Goal: Information Seeking & Learning: Check status

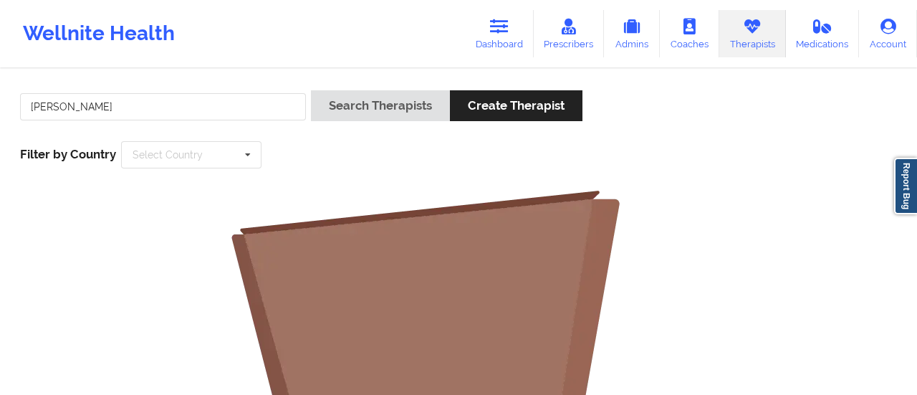
drag, startPoint x: 66, startPoint y: 105, endPoint x: 158, endPoint y: 111, distance: 91.9
click at [158, 111] on input "[PERSON_NAME]" at bounding box center [163, 106] width 286 height 27
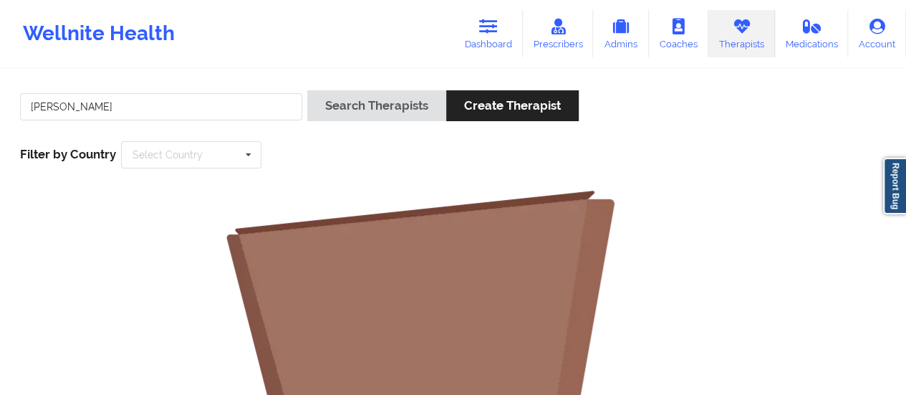
type input "[PERSON_NAME]"
click at [307, 90] on button "Search Therapists" at bounding box center [376, 105] width 139 height 31
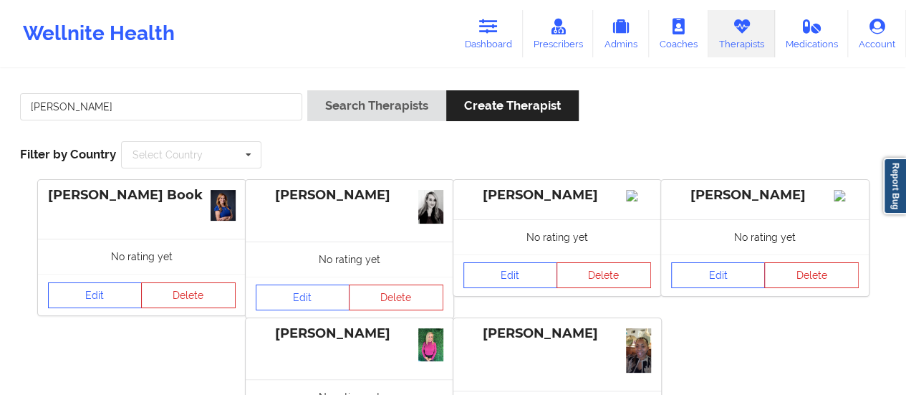
scroll to position [164, 0]
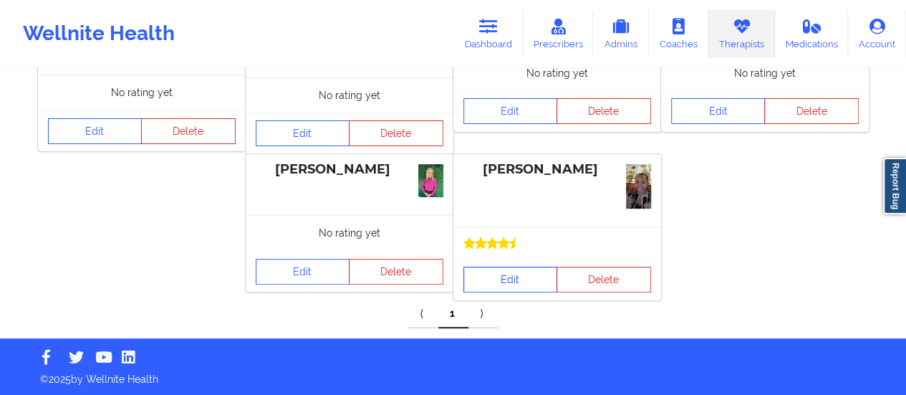
click at [500, 286] on link "Edit" at bounding box center [510, 279] width 95 height 26
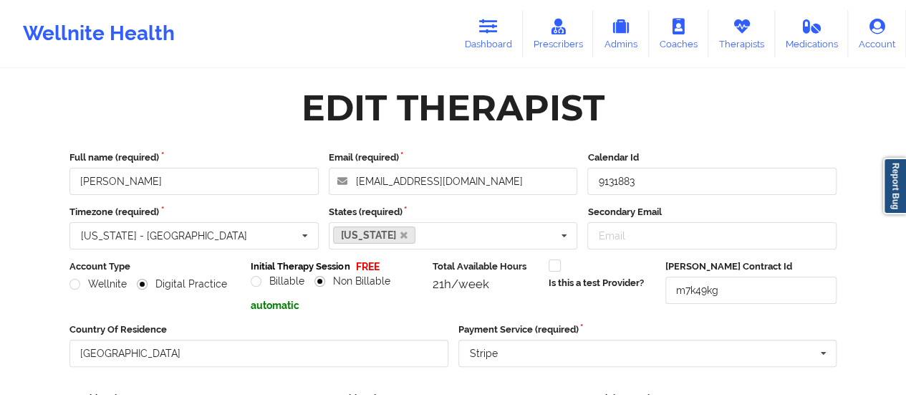
scroll to position [258, 0]
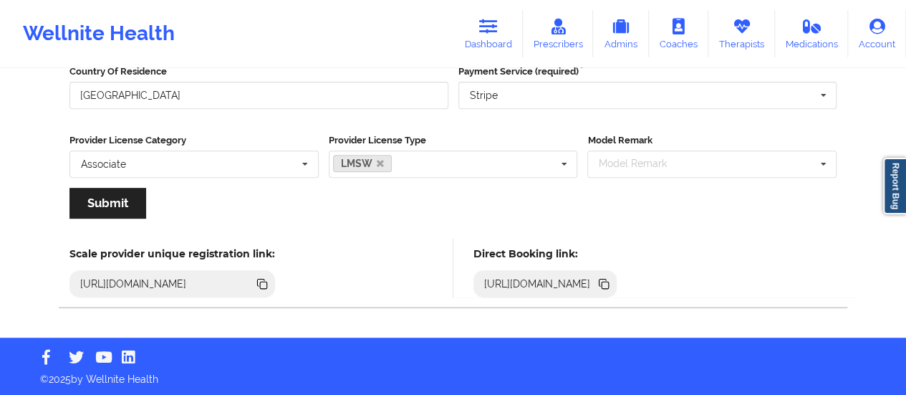
click at [607, 280] on icon at bounding box center [602, 282] width 7 height 7
click at [485, 45] on link "Dashboard" at bounding box center [488, 33] width 69 height 47
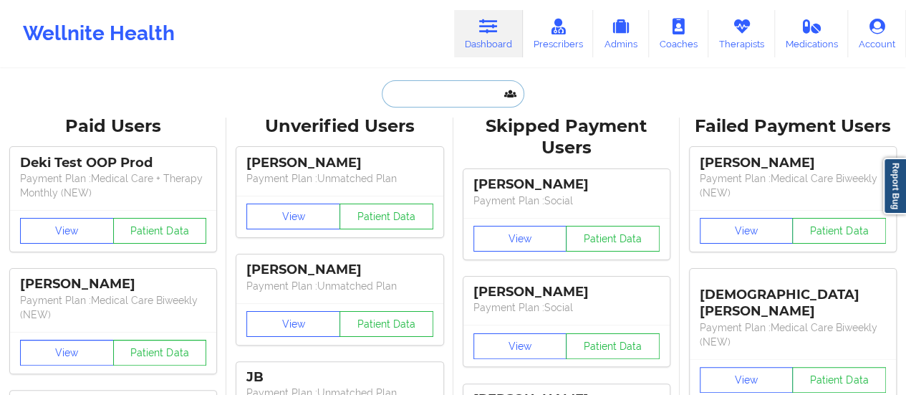
click at [453, 101] on input "text" at bounding box center [453, 93] width 142 height 27
paste input "[PERSON_NAME]"
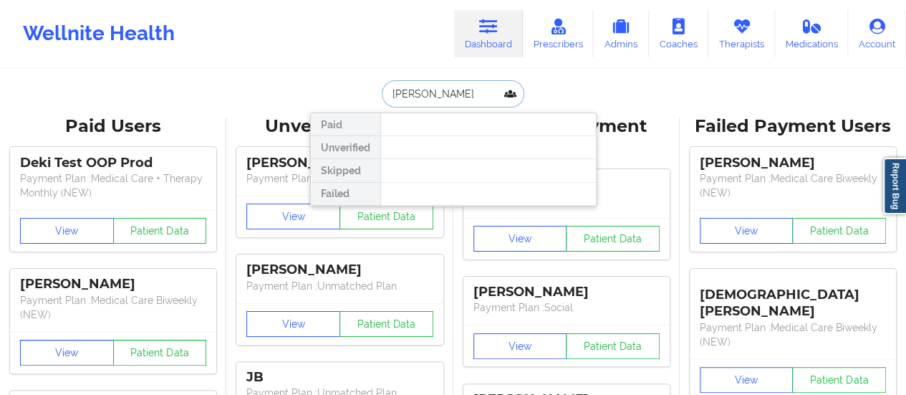
drag, startPoint x: 426, startPoint y: 93, endPoint x: 413, endPoint y: 94, distance: 13.6
click at [413, 94] on input "[PERSON_NAME]" at bounding box center [453, 93] width 142 height 27
drag, startPoint x: 420, startPoint y: 91, endPoint x: 352, endPoint y: 97, distance: 69.0
click at [352, 97] on div "[PERSON_NAME] Paid Unverified Skipped Failed" at bounding box center [453, 93] width 286 height 27
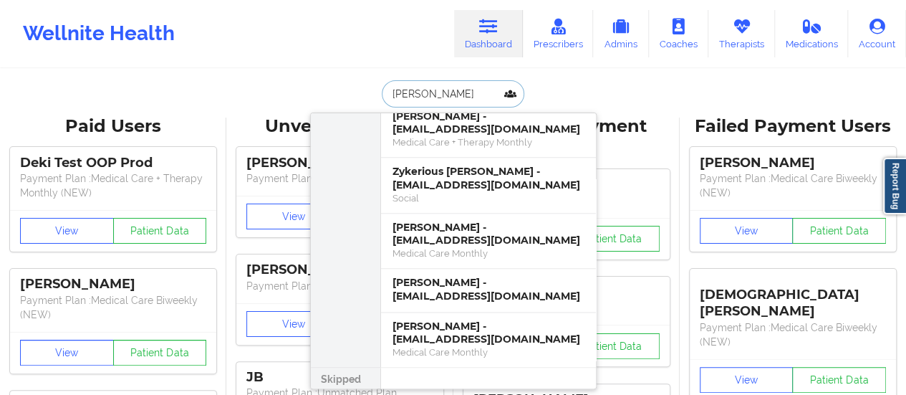
scroll to position [883, 0]
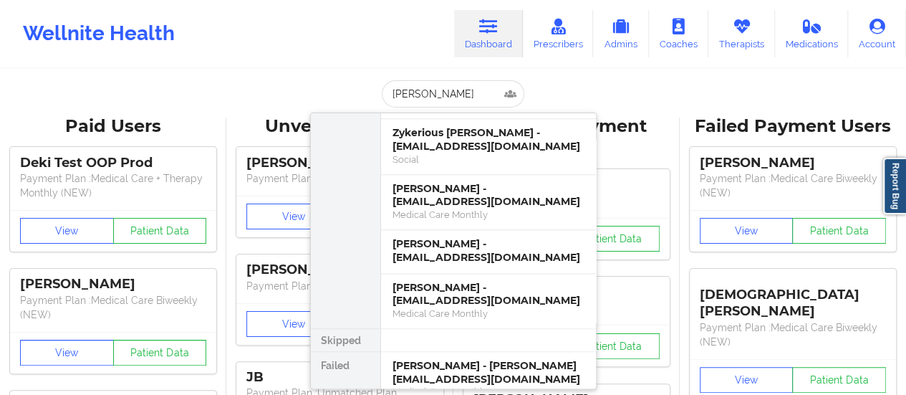
click at [321, 18] on div "Wellnite Health Dashboard Prescribers Admins Coaches Therapists Medications Acc…" at bounding box center [453, 33] width 906 height 57
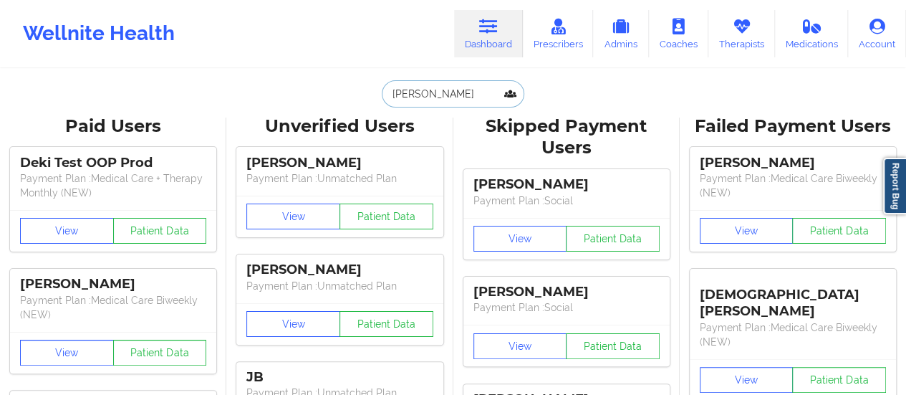
click at [466, 98] on input "[PERSON_NAME]" at bounding box center [453, 93] width 142 height 27
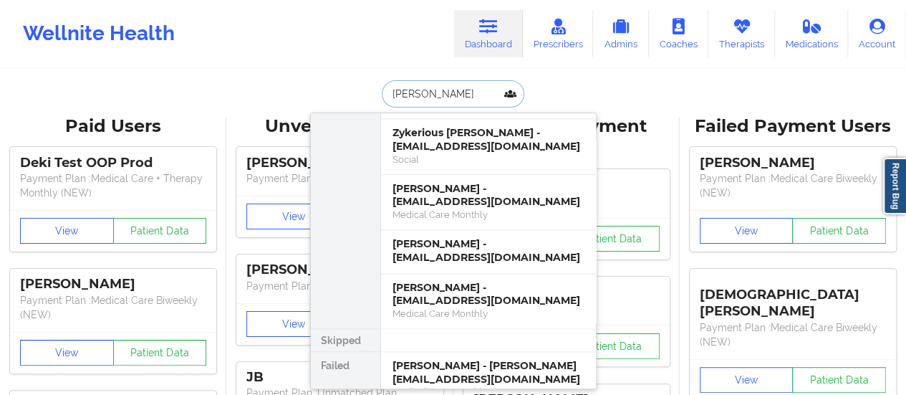
click at [466, 98] on input "[PERSON_NAME]" at bounding box center [453, 93] width 142 height 27
type input "[PERSON_NAME]"
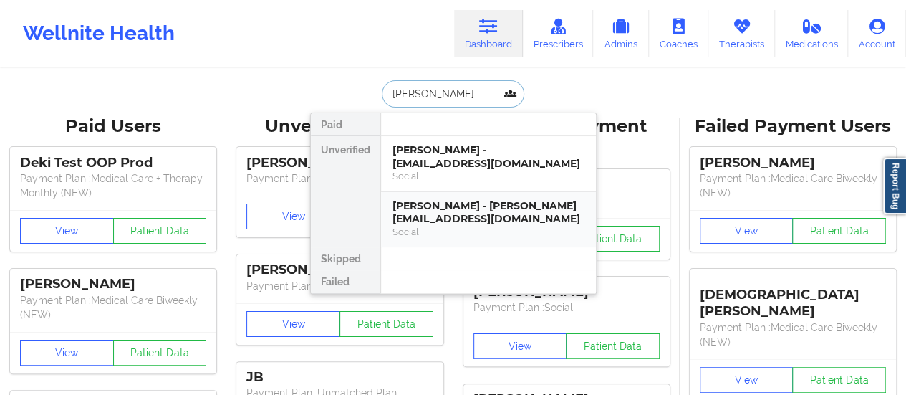
scroll to position [0, 0]
click at [450, 158] on div "[PERSON_NAME] - [EMAIL_ADDRESS][DOMAIN_NAME]" at bounding box center [488, 156] width 192 height 27
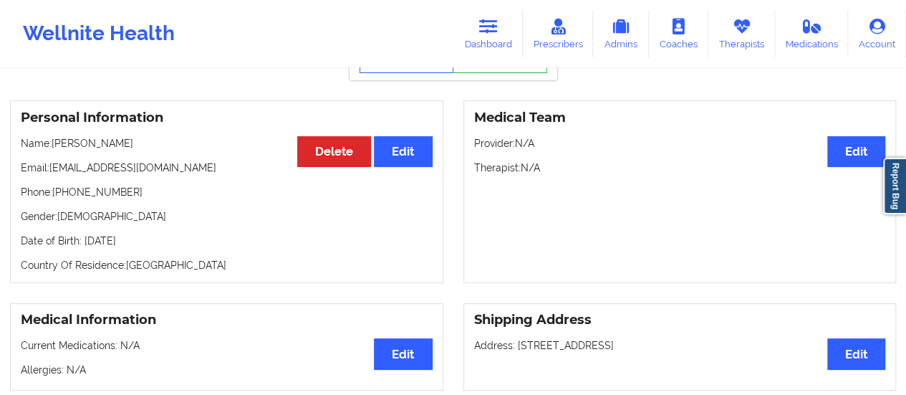
scroll to position [69, 0]
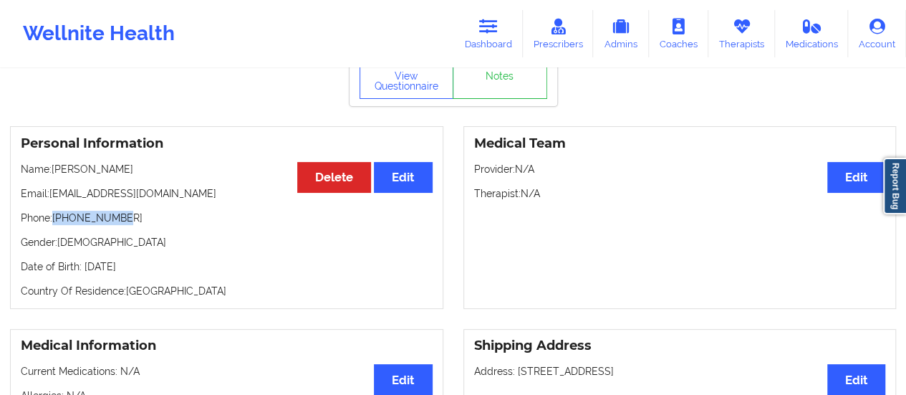
drag, startPoint x: 120, startPoint y: 220, endPoint x: 54, endPoint y: 218, distance: 65.9
click at [54, 218] on p "Phone: [PHONE_NUMBER]" at bounding box center [227, 218] width 412 height 14
copy p "[PHONE_NUMBER]"
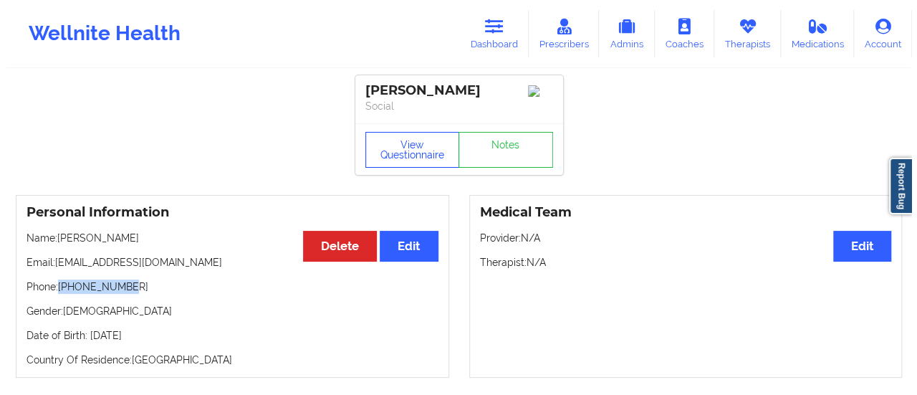
scroll to position [1, 0]
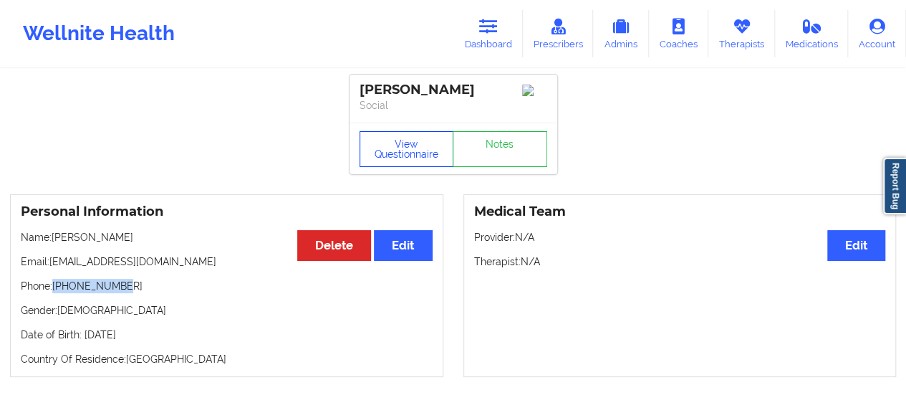
click at [407, 142] on button "View Questionnaire" at bounding box center [407, 149] width 95 height 36
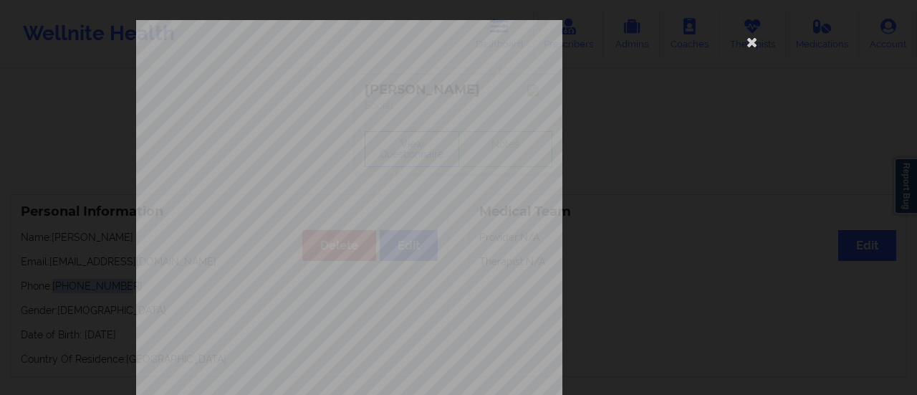
scroll to position [288, 0]
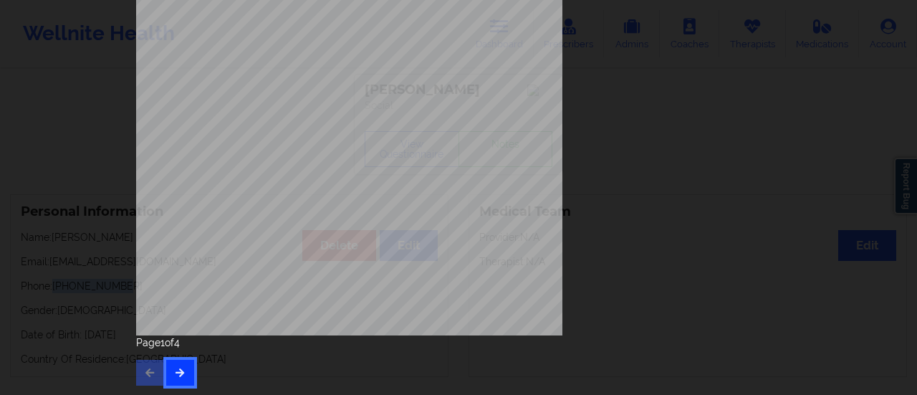
click at [175, 376] on icon "button" at bounding box center [180, 371] width 12 height 9
click at [189, 377] on button "button" at bounding box center [180, 373] width 28 height 26
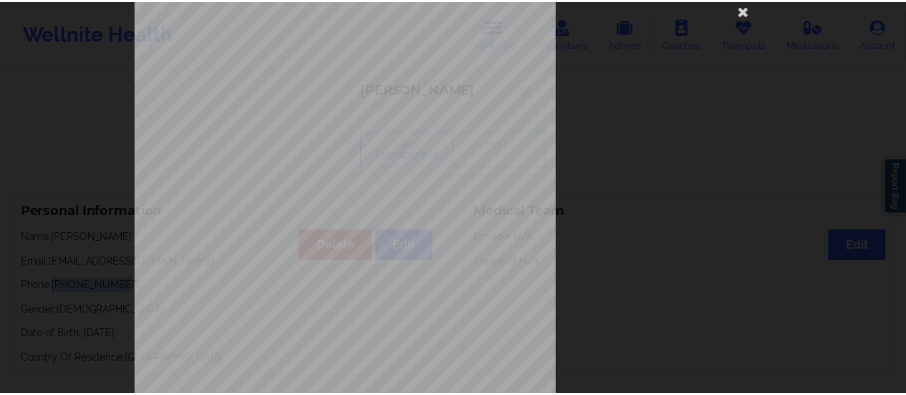
scroll to position [32, 0]
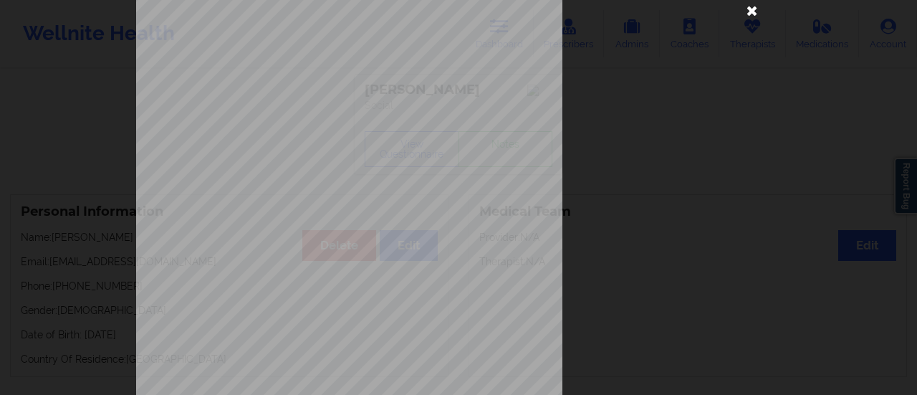
click at [753, 6] on icon at bounding box center [752, 10] width 23 height 23
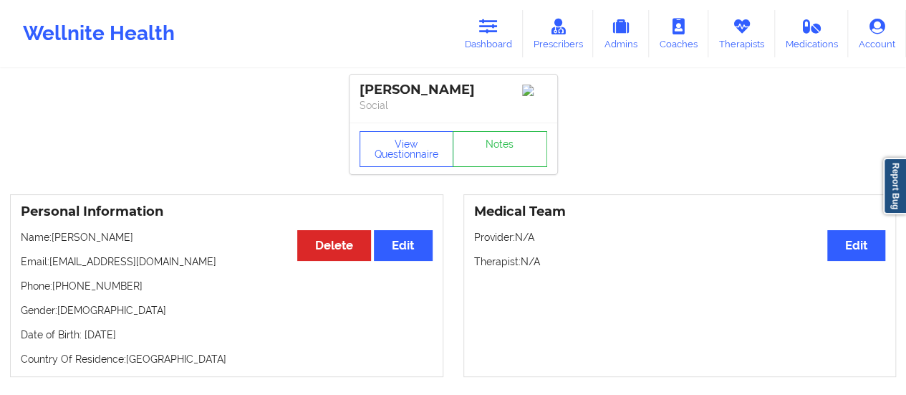
drag, startPoint x: 56, startPoint y: 243, endPoint x: 136, endPoint y: 246, distance: 80.3
click at [136, 244] on p "Name: [PERSON_NAME]" at bounding box center [227, 237] width 412 height 14
copy p "[PERSON_NAME]"
click at [486, 34] on icon at bounding box center [488, 27] width 19 height 16
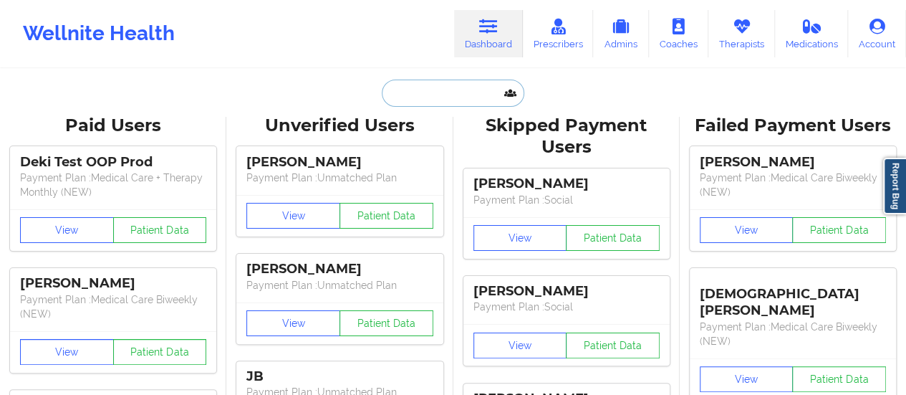
click at [436, 96] on input "text" at bounding box center [453, 93] width 142 height 27
paste input "[EMAIL_ADDRESS][DOMAIN_NAME]"
type input "[EMAIL_ADDRESS][DOMAIN_NAME]"
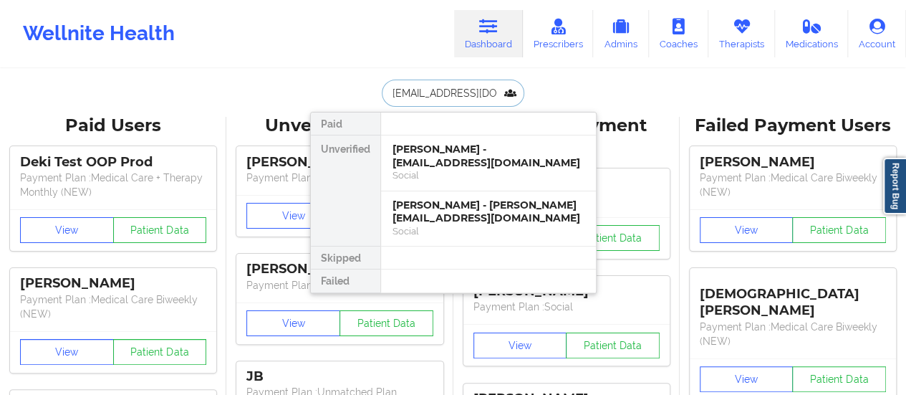
scroll to position [0, 3]
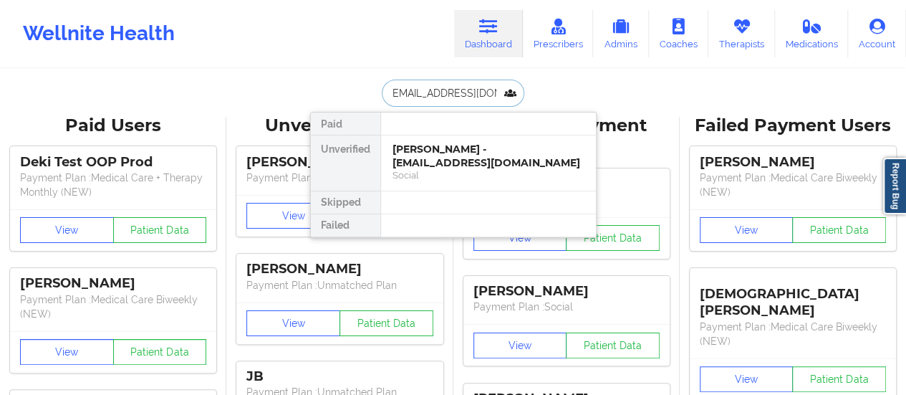
click at [438, 169] on div "Social" at bounding box center [488, 175] width 192 height 12
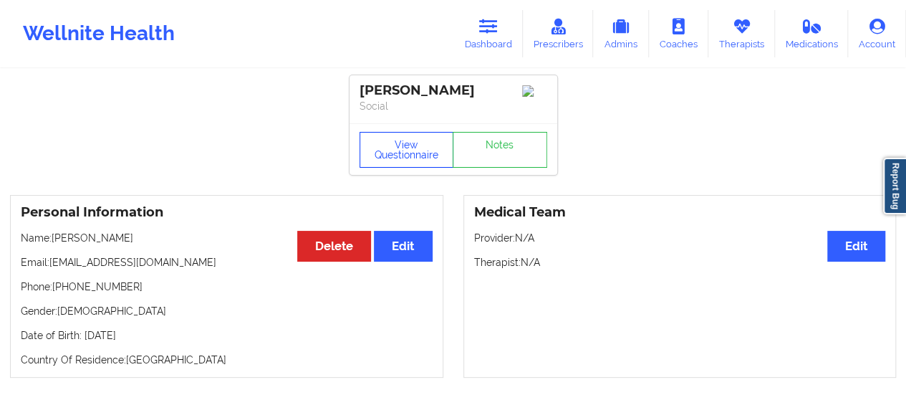
click at [387, 147] on button "View Questionnaire" at bounding box center [407, 150] width 95 height 36
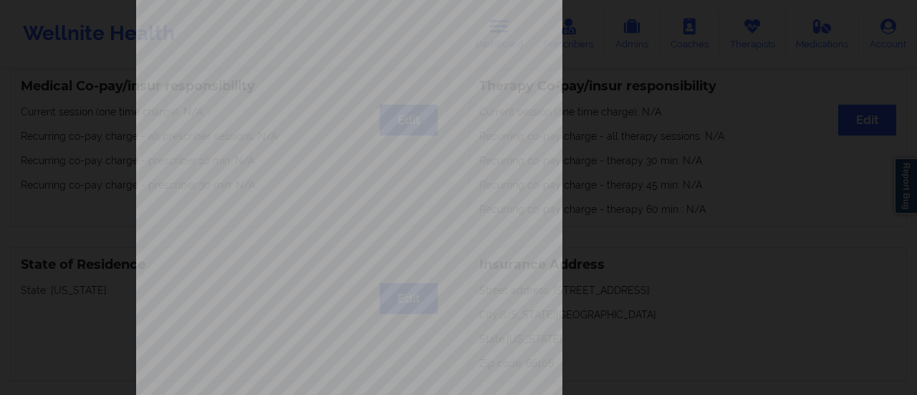
scroll to position [288, 0]
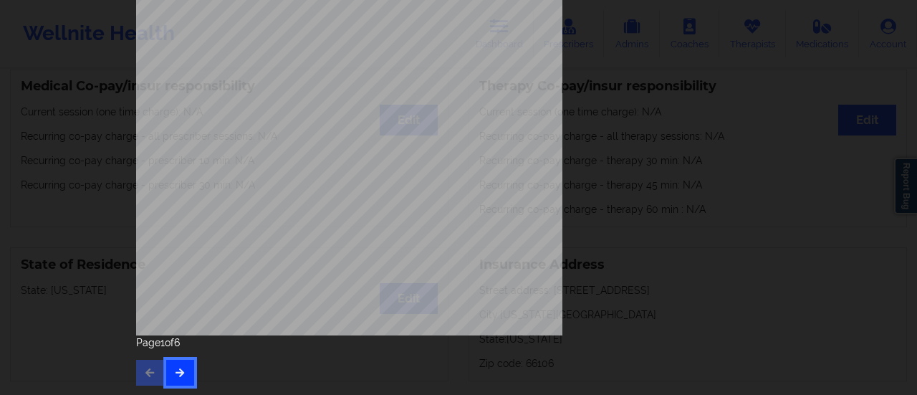
click at [169, 376] on button "button" at bounding box center [180, 373] width 28 height 26
click at [176, 367] on icon "button" at bounding box center [180, 371] width 12 height 9
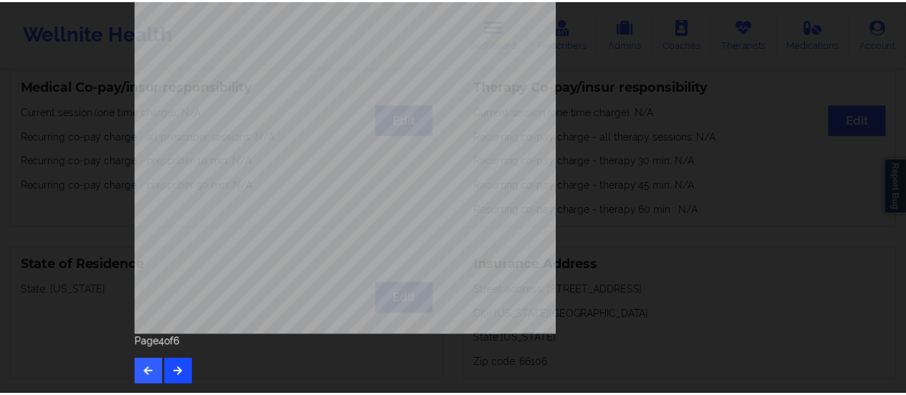
scroll to position [0, 0]
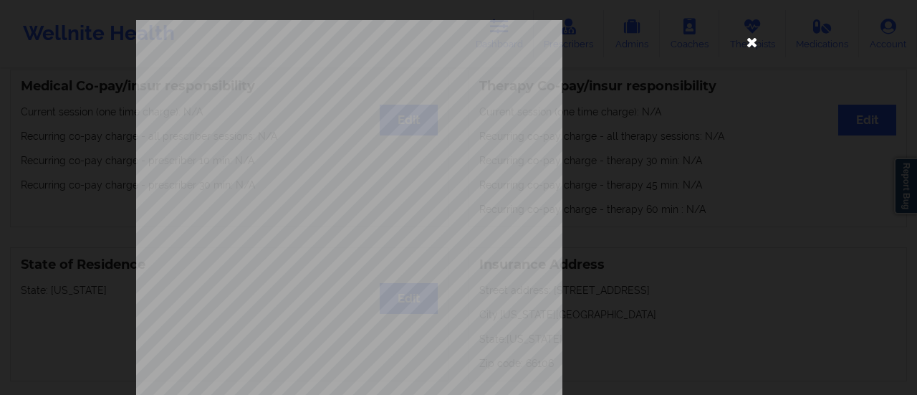
click at [753, 42] on icon at bounding box center [752, 41] width 23 height 23
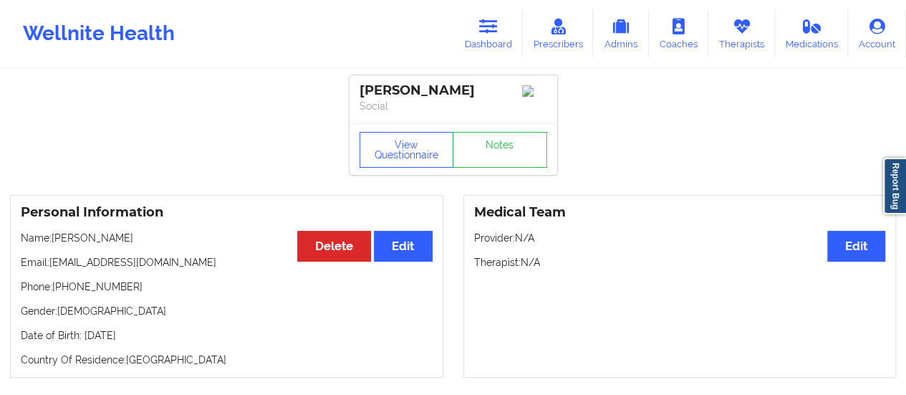
drag, startPoint x: 54, startPoint y: 245, endPoint x: 141, endPoint y: 247, distance: 86.7
click at [141, 245] on p "Name: [PERSON_NAME]" at bounding box center [227, 238] width 412 height 14
copy p "[PERSON_NAME]"
click at [464, 34] on link "Dashboard" at bounding box center [488, 33] width 69 height 47
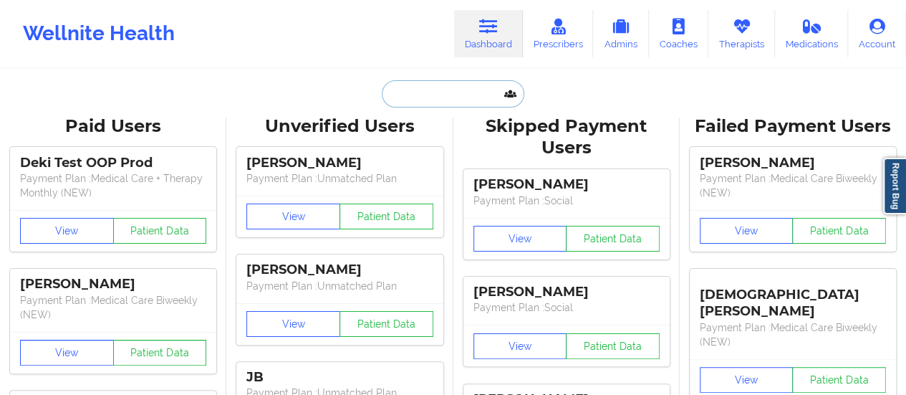
click at [456, 92] on input "text" at bounding box center [453, 93] width 142 height 27
paste input "[PERSON_NAME][EMAIL_ADDRESS][DOMAIN_NAME]"
type input "[PERSON_NAME][EMAIL_ADDRESS][DOMAIN_NAME]"
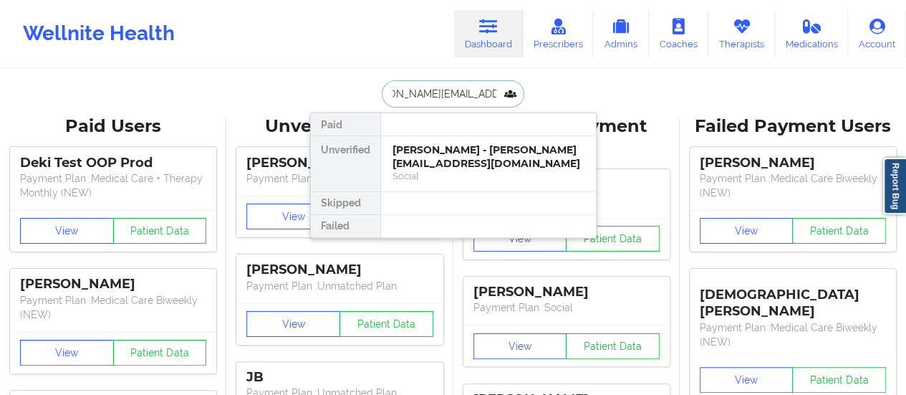
click at [425, 161] on div "[PERSON_NAME] - [PERSON_NAME][EMAIL_ADDRESS][DOMAIN_NAME]" at bounding box center [488, 156] width 192 height 27
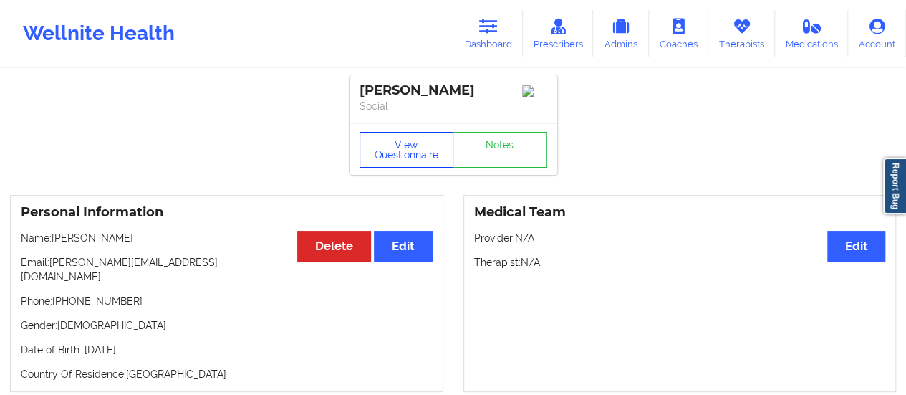
click at [397, 147] on button "View Questionnaire" at bounding box center [407, 150] width 95 height 36
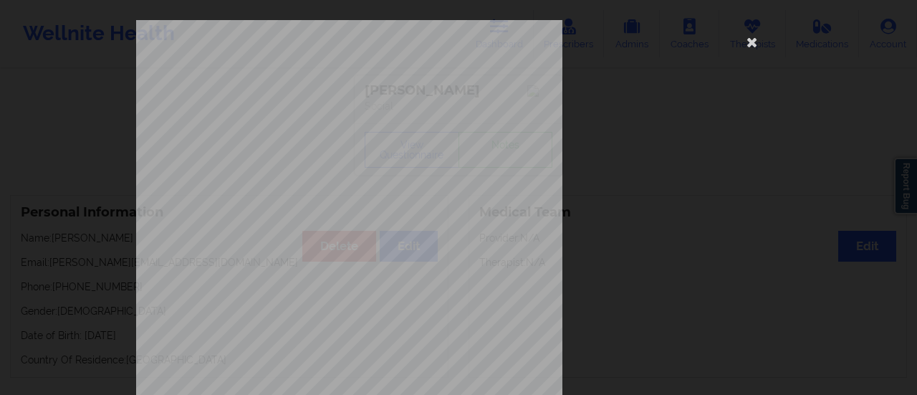
scroll to position [288, 0]
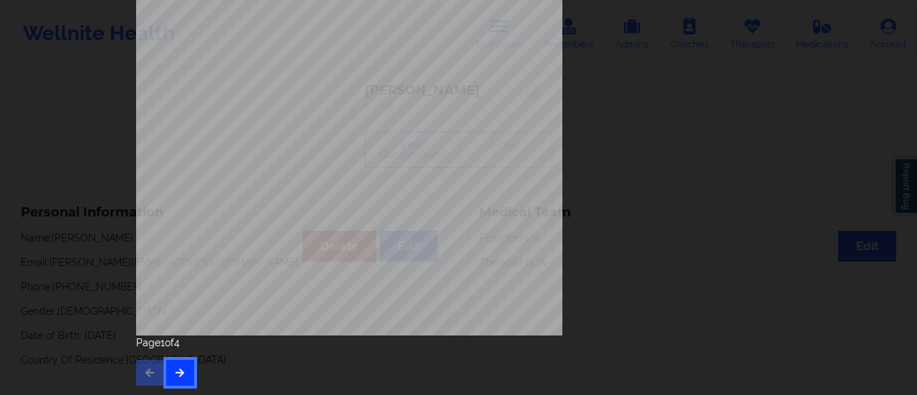
click at [171, 377] on button "button" at bounding box center [180, 373] width 28 height 26
click at [183, 383] on button "button" at bounding box center [180, 373] width 28 height 26
